Goal: Find specific page/section: Find specific page/section

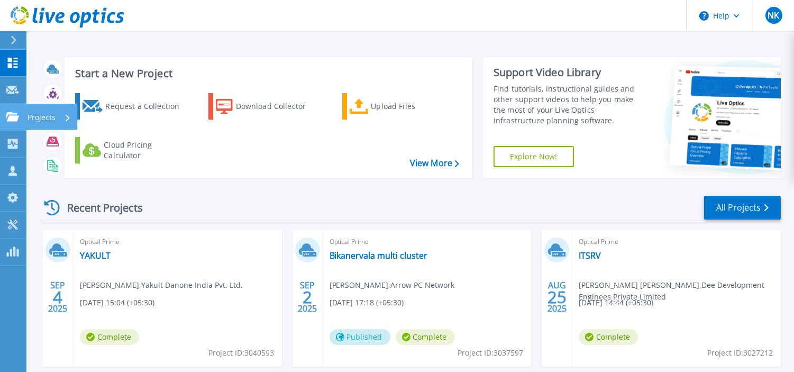
click at [45, 114] on p "Projects" at bounding box center [42, 118] width 28 height 28
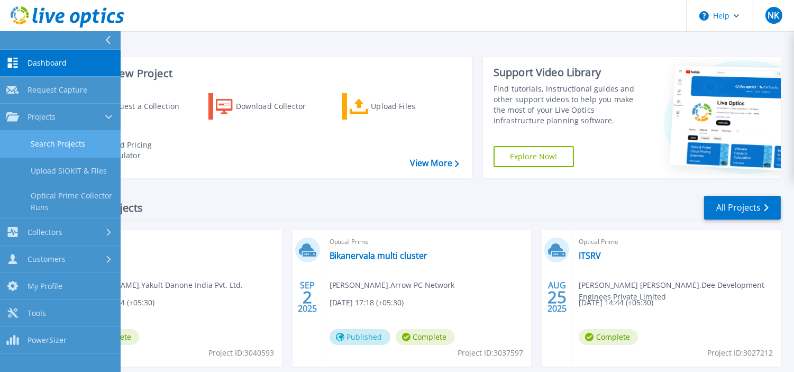
click at [77, 140] on link "Search Projects" at bounding box center [60, 144] width 121 height 27
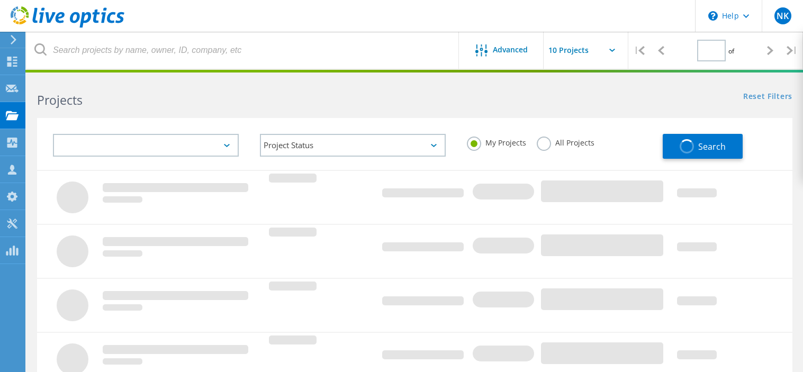
type input "1"
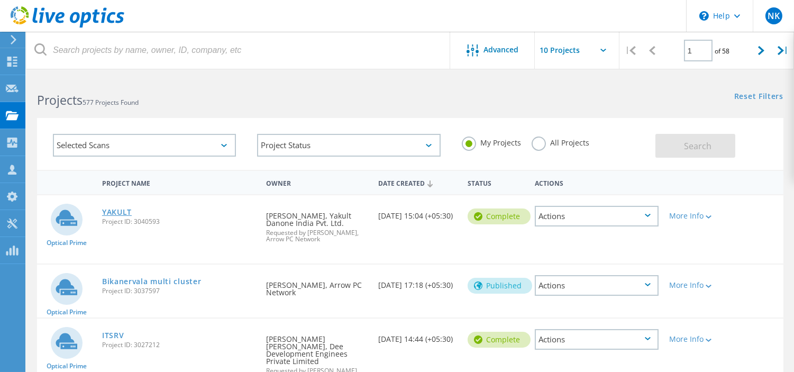
click at [122, 209] on link "YAKULT" at bounding box center [117, 212] width 30 height 7
